Goal: Task Accomplishment & Management: Manage account settings

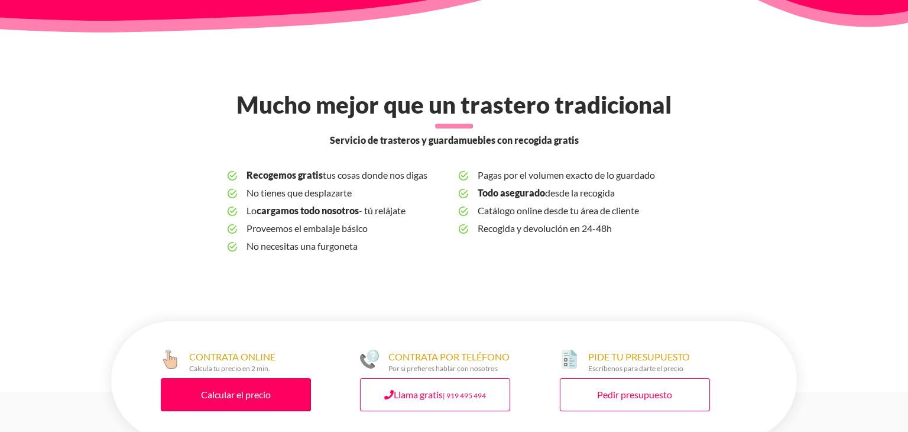
scroll to position [355, 0]
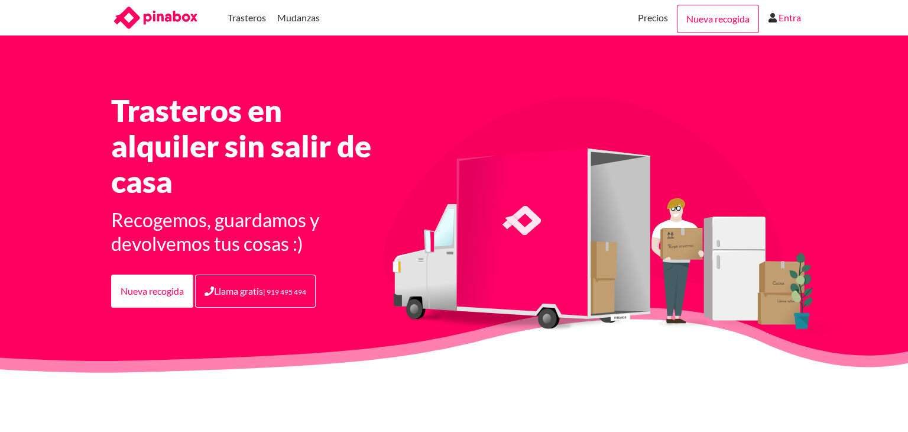
click at [795, 18] on link "Entra" at bounding box center [790, 17] width 22 height 35
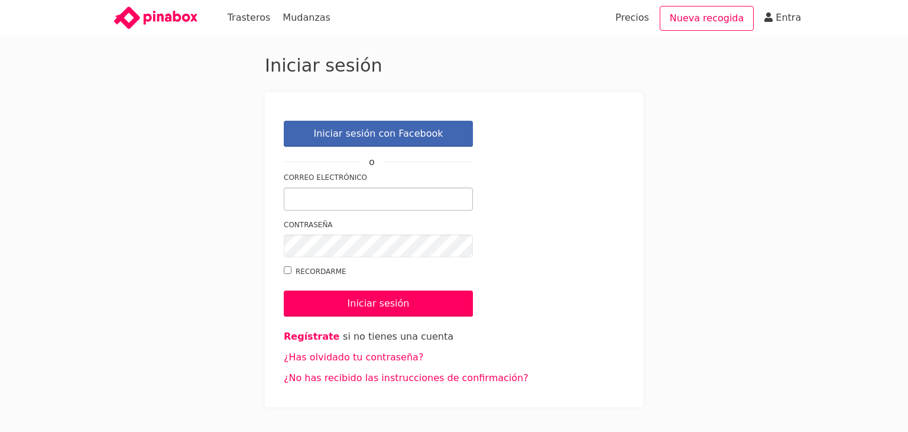
click at [361, 198] on input "Correo electrónico" at bounding box center [378, 198] width 189 height 23
type input "e.mon2202@hotmail.com"
click at [398, 359] on link "¿Has olvidado tu contraseña?" at bounding box center [354, 356] width 140 height 11
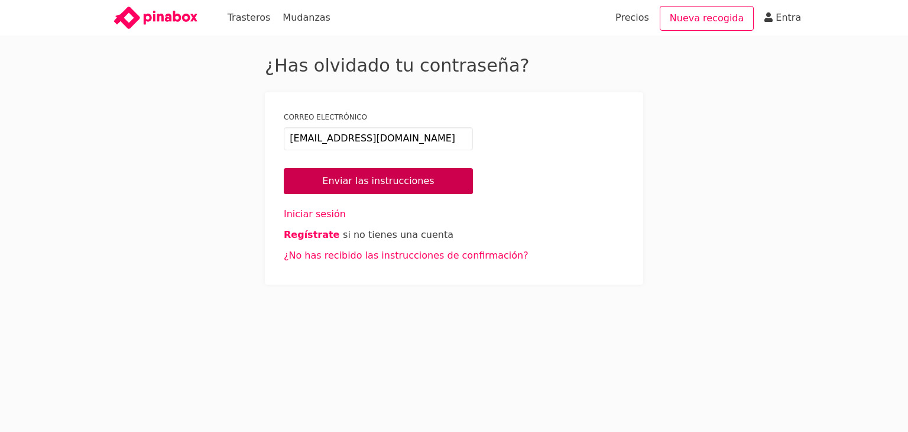
type input "e.mon2202@hotmail.com"
click at [359, 180] on input "Enviar las instrucciones" at bounding box center [378, 181] width 189 height 26
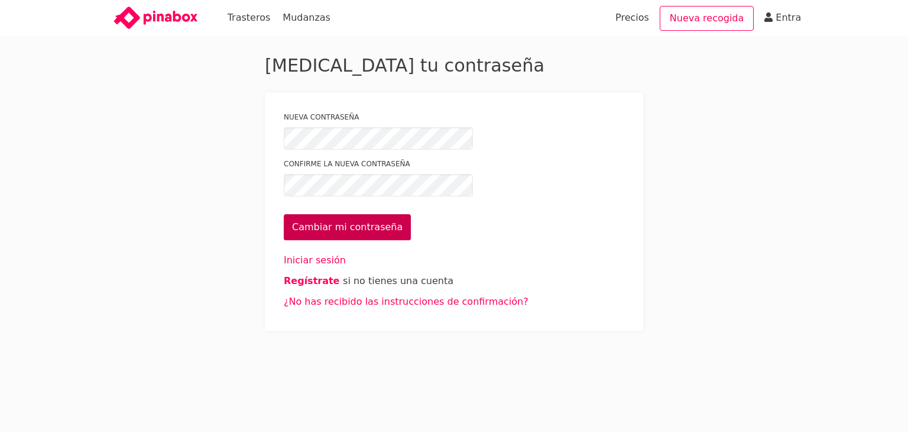
click at [338, 225] on input "Cambiar mi contraseña" at bounding box center [347, 227] width 127 height 26
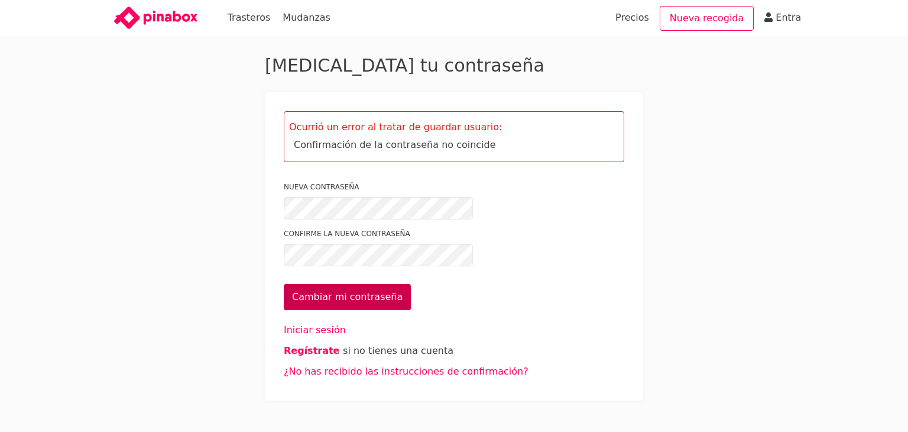
click at [359, 296] on input "Cambiar mi contraseña" at bounding box center [347, 297] width 127 height 26
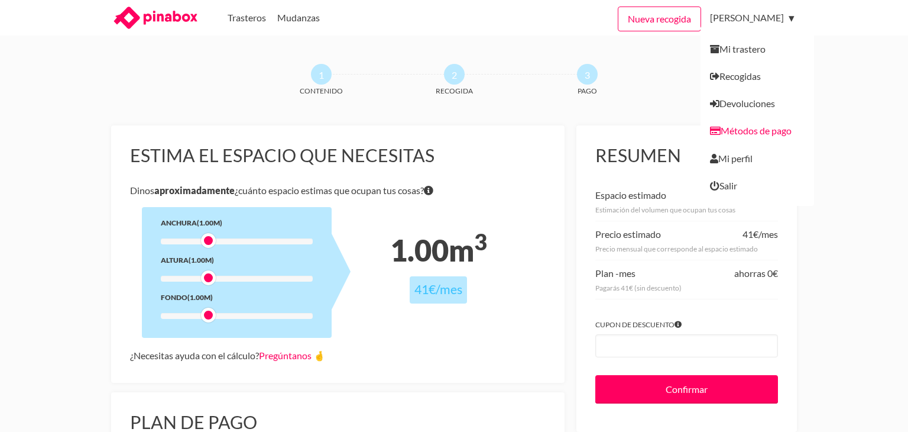
click at [780, 129] on link "Métodos de pago" at bounding box center [758, 130] width 114 height 27
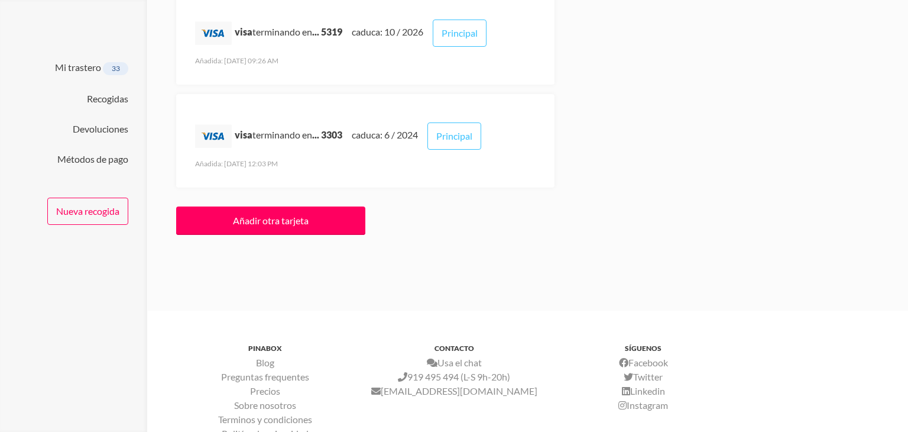
scroll to position [284, 0]
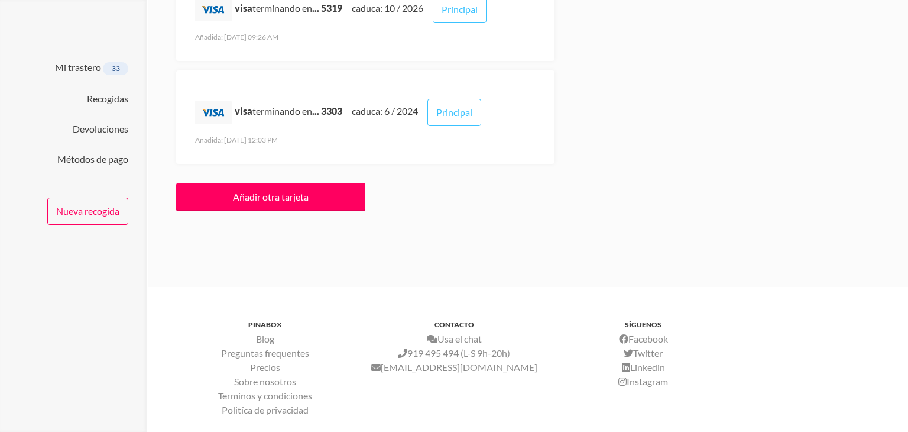
click at [274, 134] on div "visa terminando en ... 3303" at bounding box center [273, 112] width 157 height 46
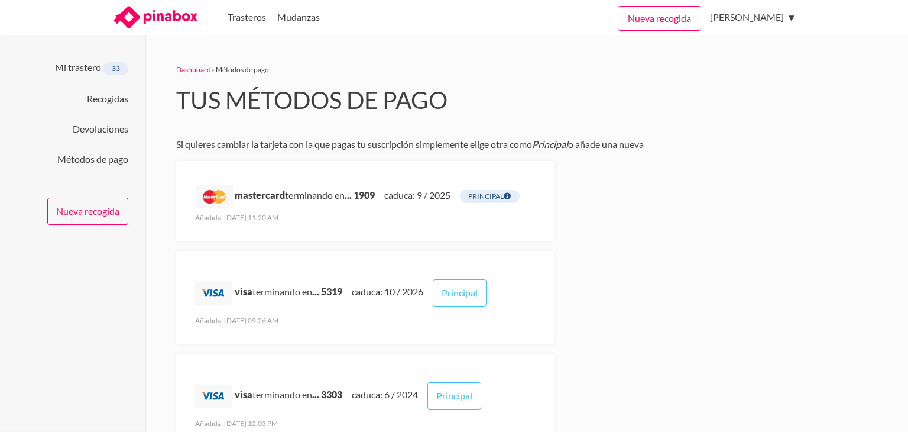
scroll to position [0, 0]
click at [488, 197] on span "Principal" at bounding box center [490, 196] width 60 height 13
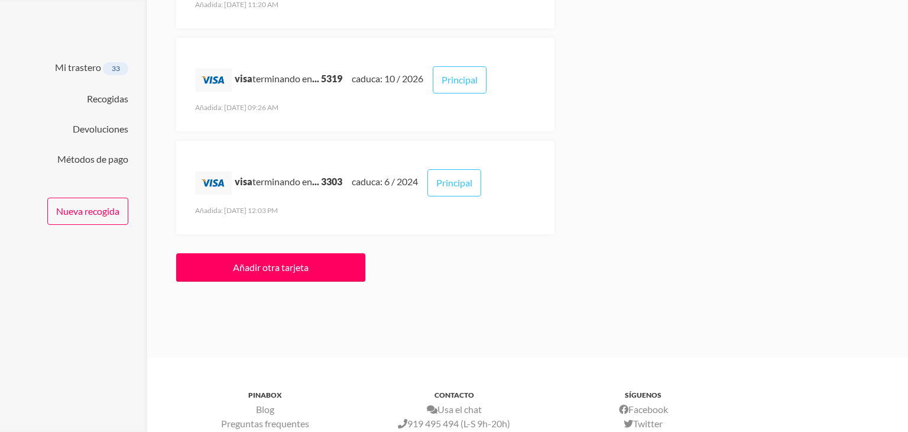
scroll to position [284, 0]
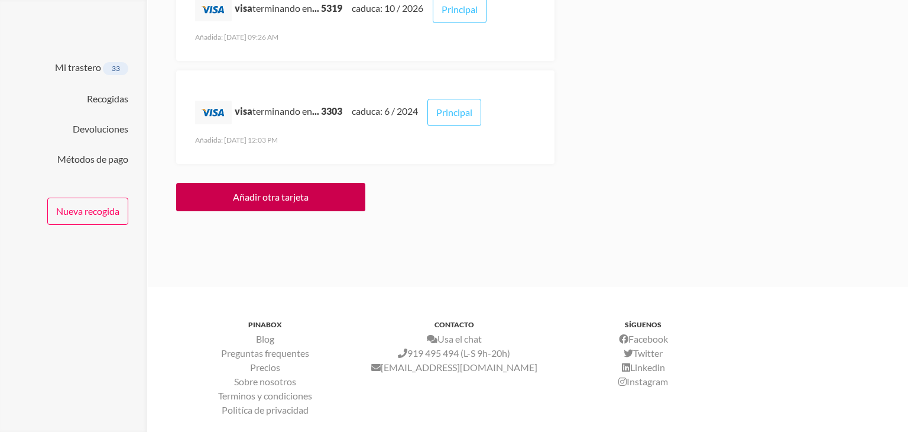
click at [287, 211] on link "Añadir otra tarjeta" at bounding box center [270, 197] width 189 height 28
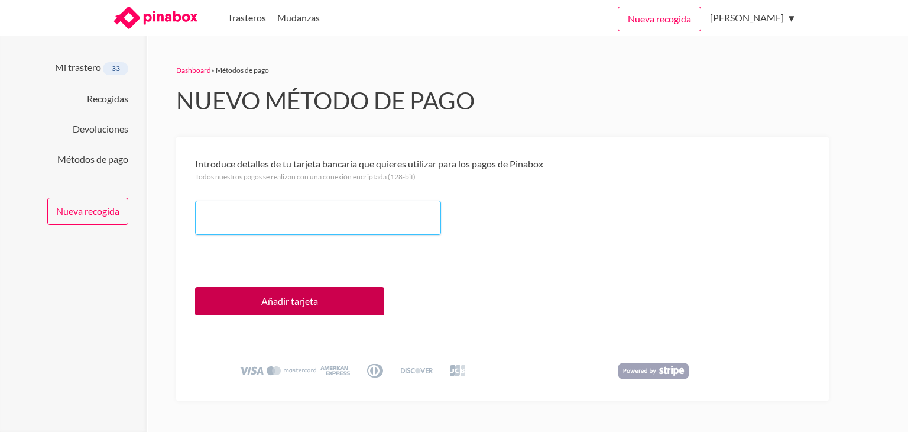
click at [313, 299] on input "Añadir tarjeta" at bounding box center [289, 301] width 189 height 28
click at [301, 305] on input "Añadir tarjeta" at bounding box center [289, 301] width 189 height 28
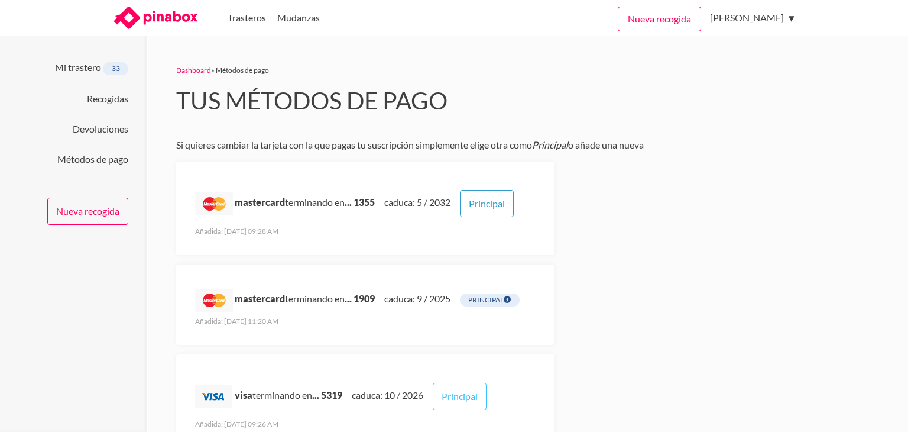
click at [483, 206] on link "Principal" at bounding box center [487, 203] width 54 height 27
click at [484, 202] on link "Principal" at bounding box center [487, 203] width 54 height 27
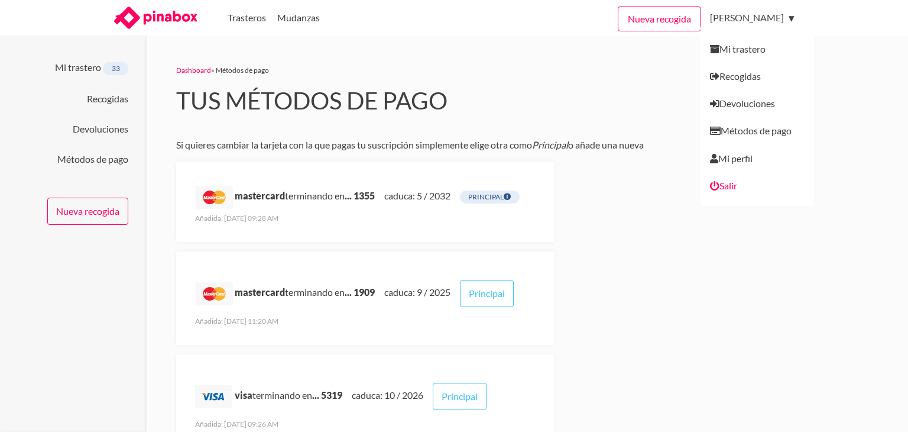
click at [770, 182] on link "Salir" at bounding box center [758, 189] width 114 height 34
